Goal: Information Seeking & Learning: Understand process/instructions

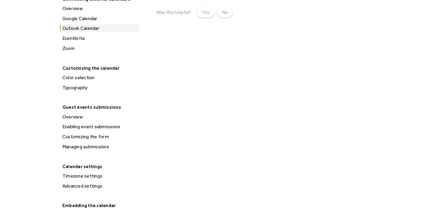
scroll to position [377, 0]
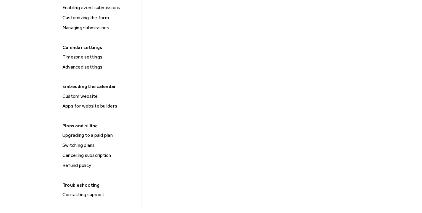
click at [79, 93] on div "Custom website" at bounding box center [100, 97] width 78 height 8
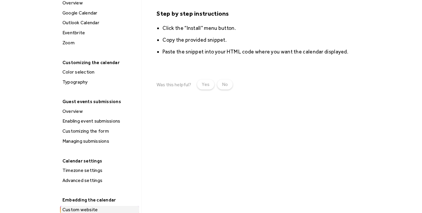
scroll to position [265, 0]
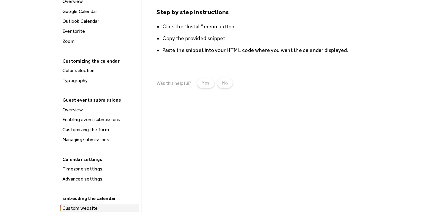
click at [90, 175] on div "Advanced settings" at bounding box center [100, 179] width 78 height 8
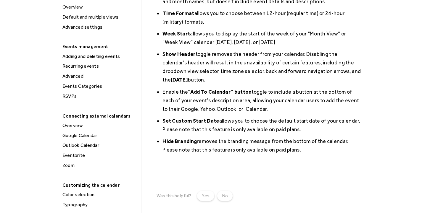
scroll to position [140, 0]
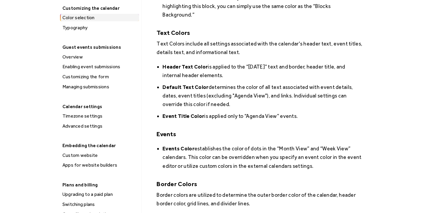
scroll to position [317, 0]
click at [83, 162] on div "Apps for website builders" at bounding box center [100, 166] width 78 height 8
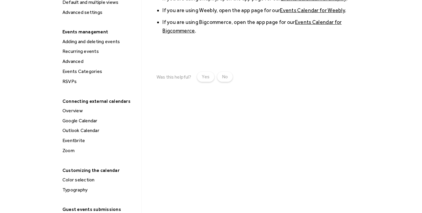
scroll to position [2, 0]
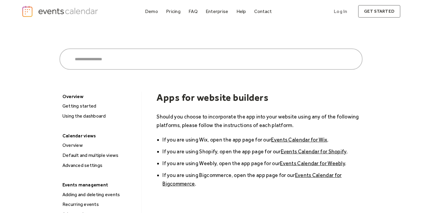
click at [85, 107] on div "Getting started" at bounding box center [100, 106] width 78 height 8
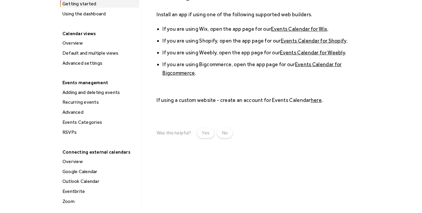
scroll to position [104, 0]
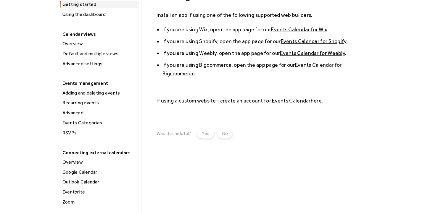
click at [102, 13] on div "Using the dashboard" at bounding box center [100, 15] width 78 height 8
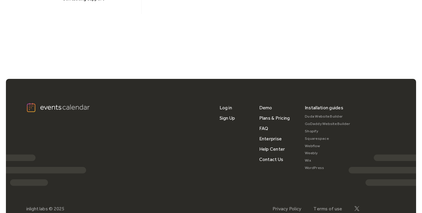
scroll to position [574, 0]
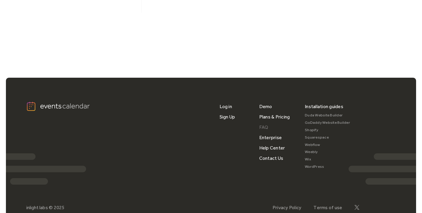
click at [263, 122] on link "FAQ" at bounding box center [263, 127] width 9 height 10
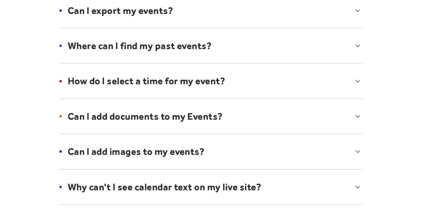
scroll to position [184, 0]
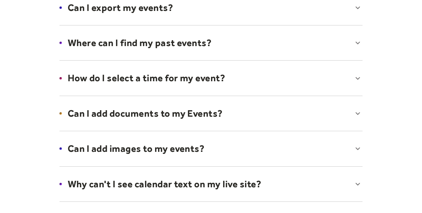
click at [358, 111] on div at bounding box center [211, 113] width 315 height 36
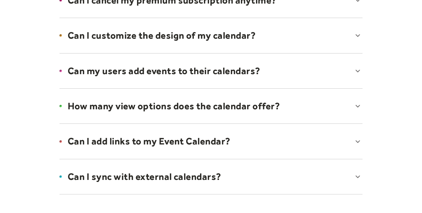
scroll to position [423, 0]
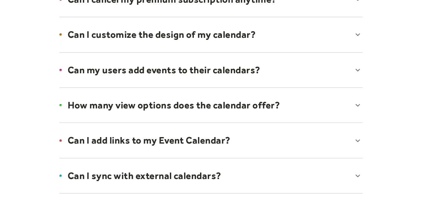
click at [355, 137] on div at bounding box center [211, 140] width 315 height 36
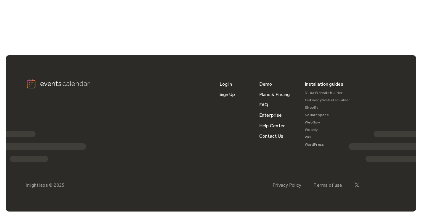
scroll to position [838, 0]
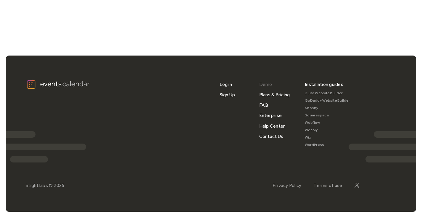
click at [265, 85] on link "Demo" at bounding box center [265, 84] width 13 height 10
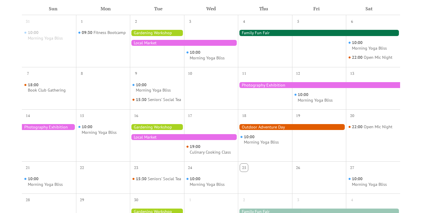
scroll to position [259, 0]
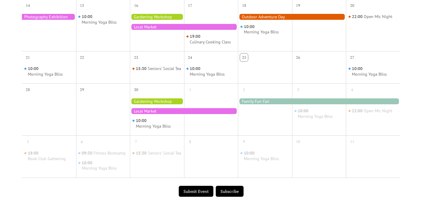
click at [225, 182] on div "31 10:00 Morning Yoga Bliss 1 09:30 Fitness Bootcamp 2 3 10:00 Morning Yoga Bli…" at bounding box center [211, 43] width 378 height 277
click at [228, 186] on div "Submit Event Subscribe" at bounding box center [211, 191] width 378 height 19
click at [234, 191] on button "Subscribe" at bounding box center [230, 191] width 28 height 11
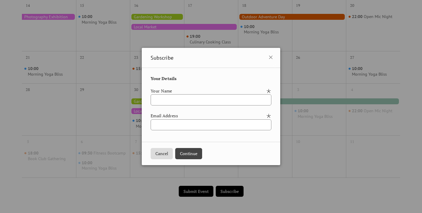
click at [391, 28] on div "Subscribe Your Details Your Name Email Address Cancel Continue" at bounding box center [211, 106] width 422 height 213
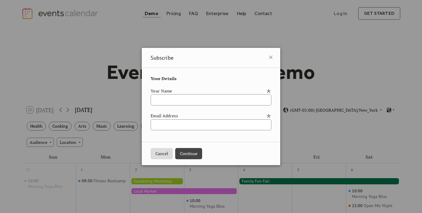
scroll to position [0, 0]
click at [274, 59] on icon at bounding box center [270, 57] width 7 height 7
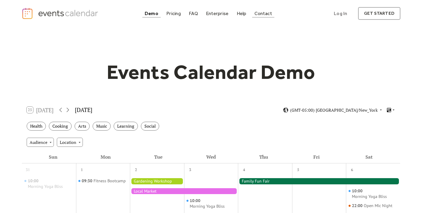
click at [256, 13] on div "Contact" at bounding box center [263, 13] width 18 height 3
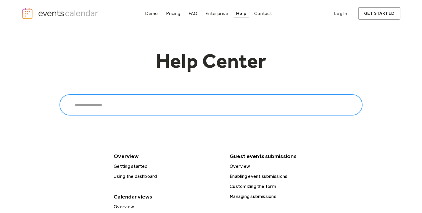
click at [229, 98] on input "Search" at bounding box center [210, 104] width 303 height 21
type input "***"
click input "******" at bounding box center [0, 0] width 0 height 0
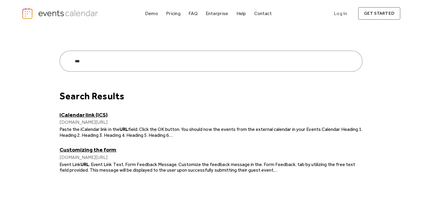
click at [101, 150] on link "Customizing the form" at bounding box center [210, 149] width 303 height 7
click at [92, 111] on link "iCalendar link (ICS)" at bounding box center [210, 114] width 303 height 7
click at [94, 116] on link "iCalendar link (ICS)" at bounding box center [210, 114] width 303 height 7
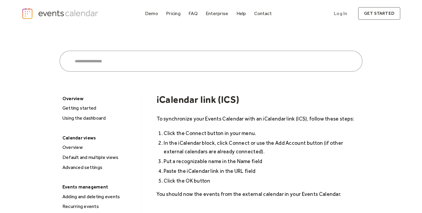
click at [272, 120] on p "To synchronize your Events Calendar with an iCalendar link (ICS), follow these …" at bounding box center [259, 118] width 206 height 9
click at [260, 157] on li "Put a recognizable name in the Name field" at bounding box center [262, 161] width 199 height 9
click at [77, 168] on div "Advanced settings" at bounding box center [100, 168] width 78 height 8
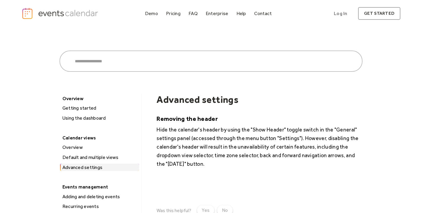
scroll to position [84, 0]
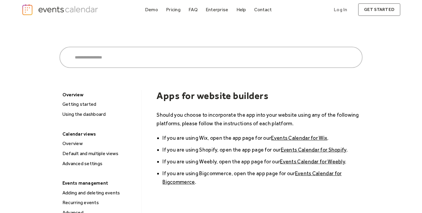
click at [51, 12] on img "home" at bounding box center [61, 10] width 78 height 12
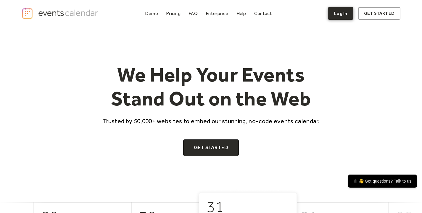
click at [340, 12] on link "Log In" at bounding box center [340, 13] width 25 height 13
